Goal: Information Seeking & Learning: Check status

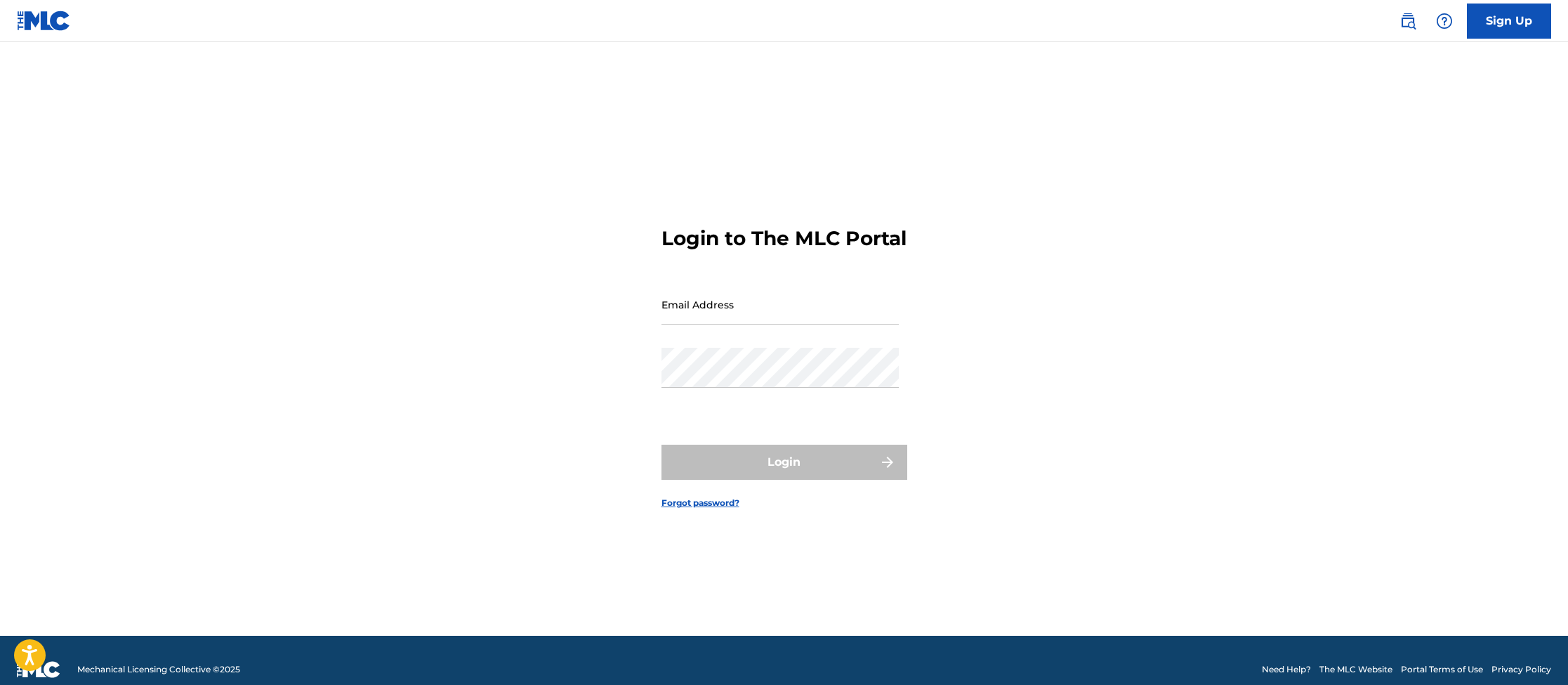
click at [738, 348] on div "Email Address" at bounding box center [780, 316] width 237 height 63
click at [730, 325] on input "Email Address" at bounding box center [780, 304] width 237 height 40
type input "[PERSON_NAME][EMAIL_ADDRESS][PERSON_NAME][PERSON_NAME][DOMAIN_NAME]"
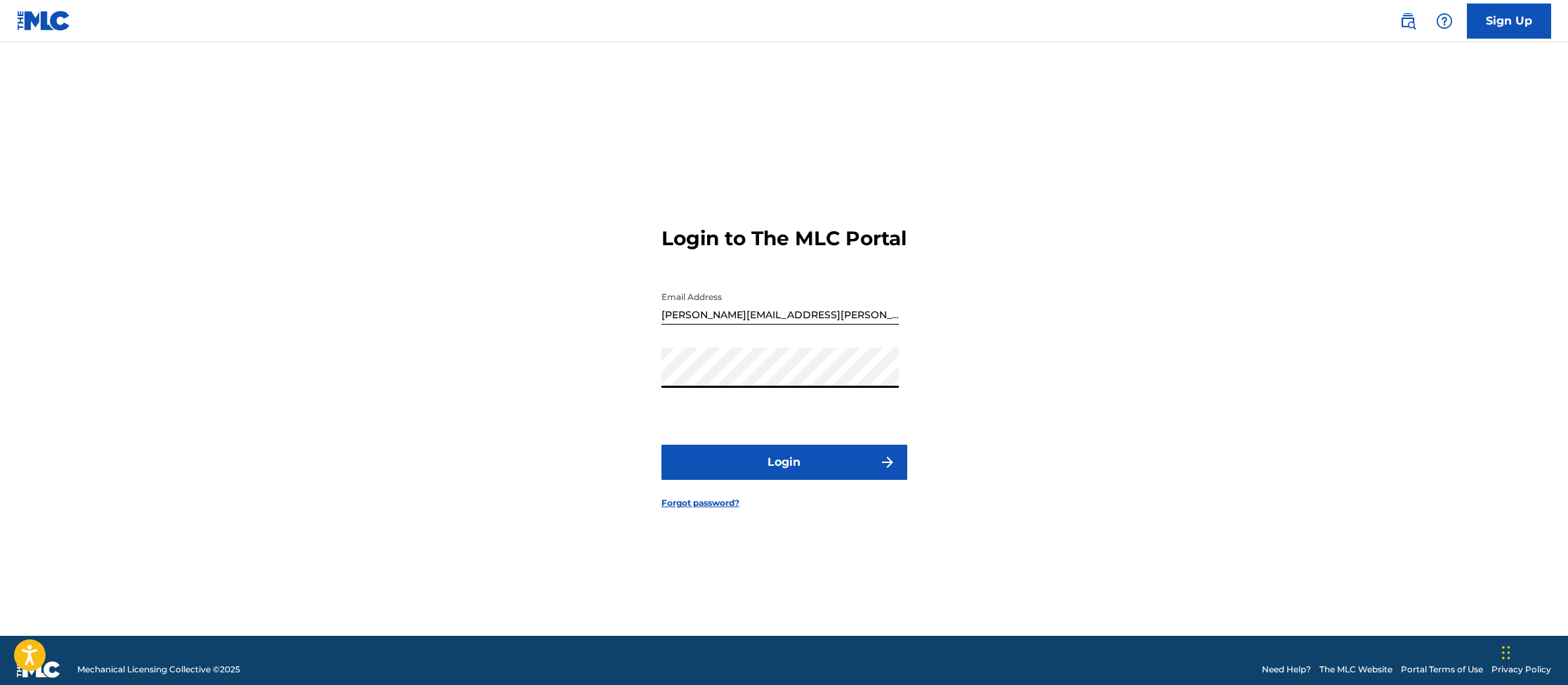
click at [753, 468] on button "Login" at bounding box center [784, 462] width 245 height 35
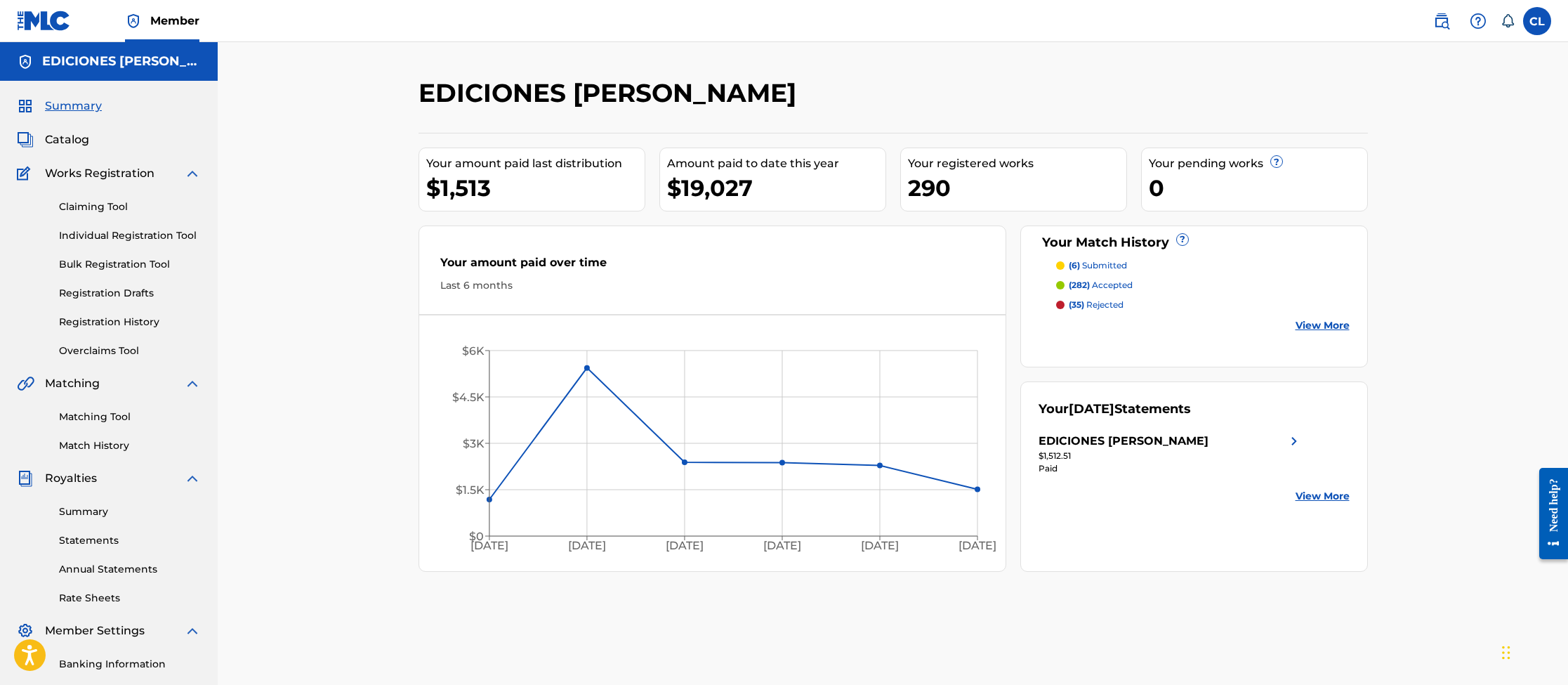
click at [1317, 329] on link "View More" at bounding box center [1323, 326] width 54 height 15
click at [587, 368] on circle at bounding box center [587, 368] width 5 height 5
